Goal: Find specific page/section: Find specific page/section

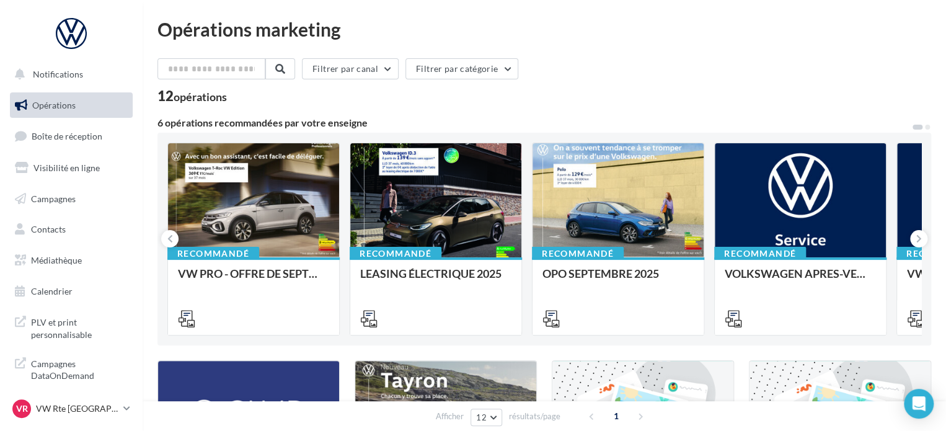
scroll to position [11, 0]
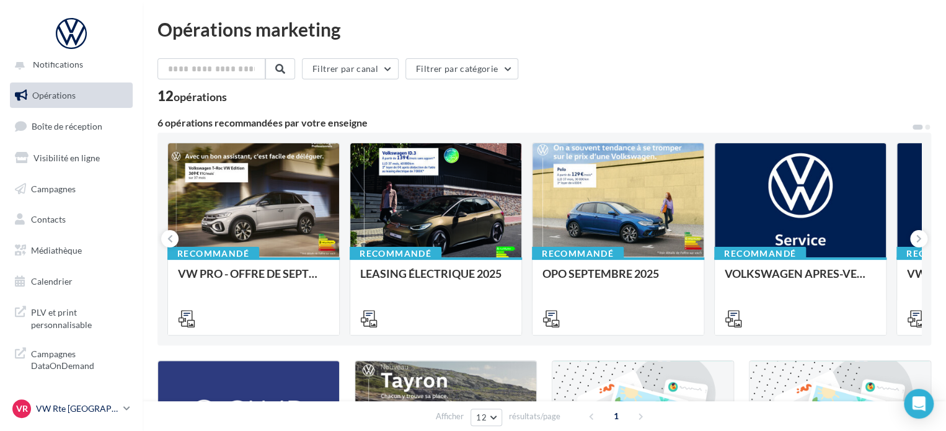
click at [116, 406] on p "VW Rte [GEOGRAPHIC_DATA]" at bounding box center [77, 408] width 82 height 12
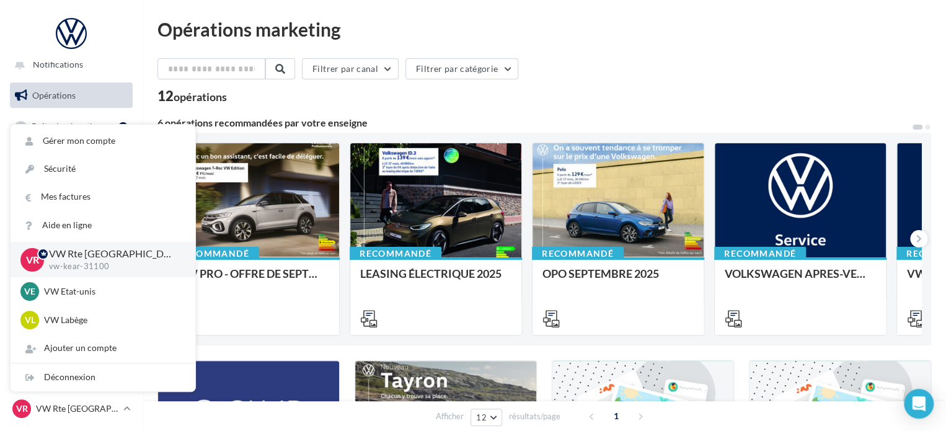
click at [667, 44] on div "Opérations marketing Filtrer par canal Filtrer par catégorie 12 opérations 6 op…" at bounding box center [543, 416] width 773 height 792
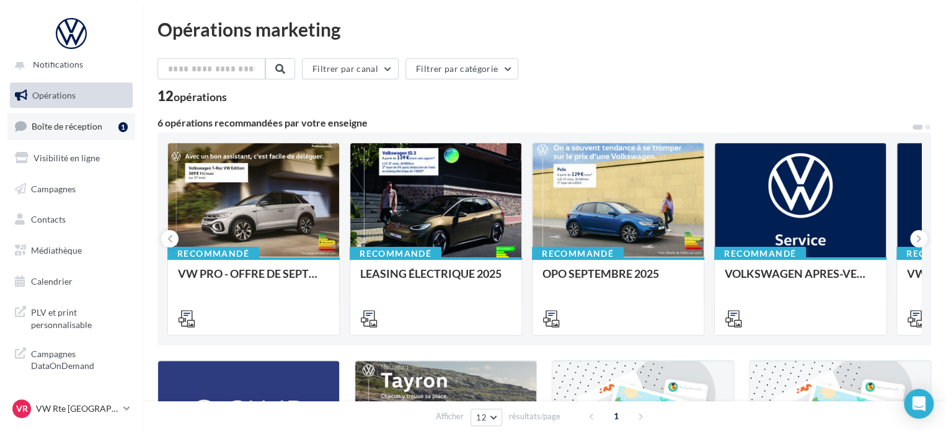
click at [116, 117] on link "Boîte de réception 1" at bounding box center [71, 126] width 128 height 27
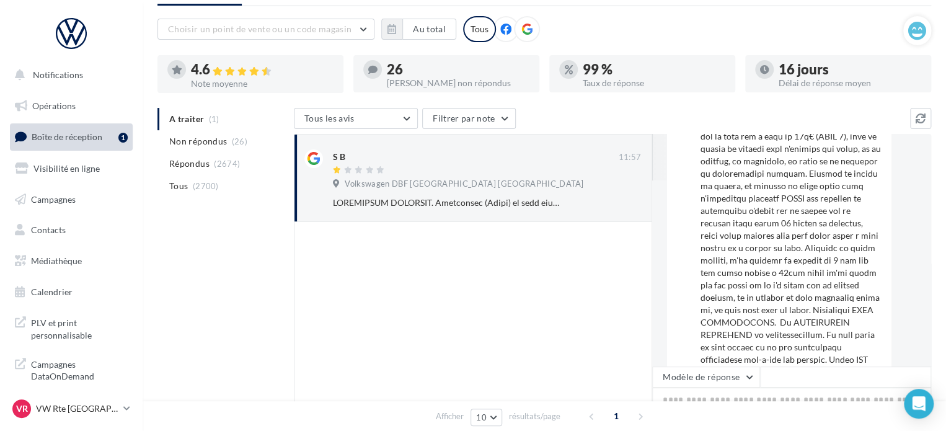
scroll to position [222, 0]
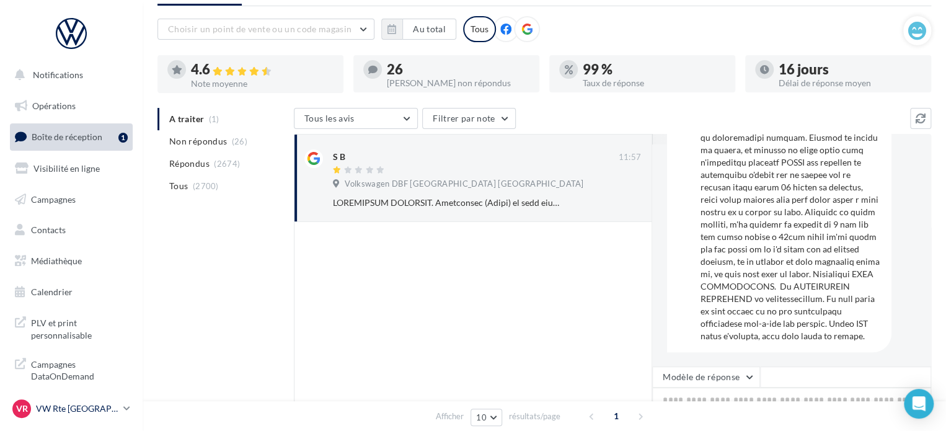
click at [113, 406] on p "VW Rte [GEOGRAPHIC_DATA]" at bounding box center [77, 408] width 82 height 12
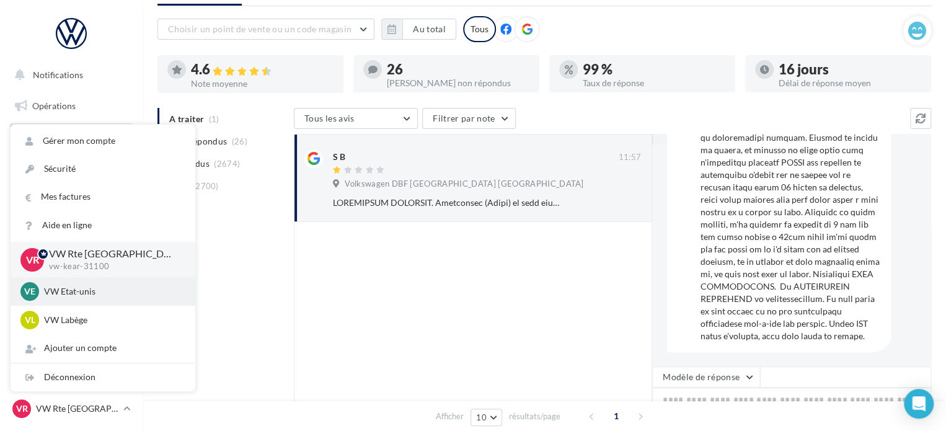
click at [85, 298] on div "VE VW Etat-unis vw-kear-31201" at bounding box center [102, 291] width 165 height 19
